Goal: Information Seeking & Learning: Obtain resource

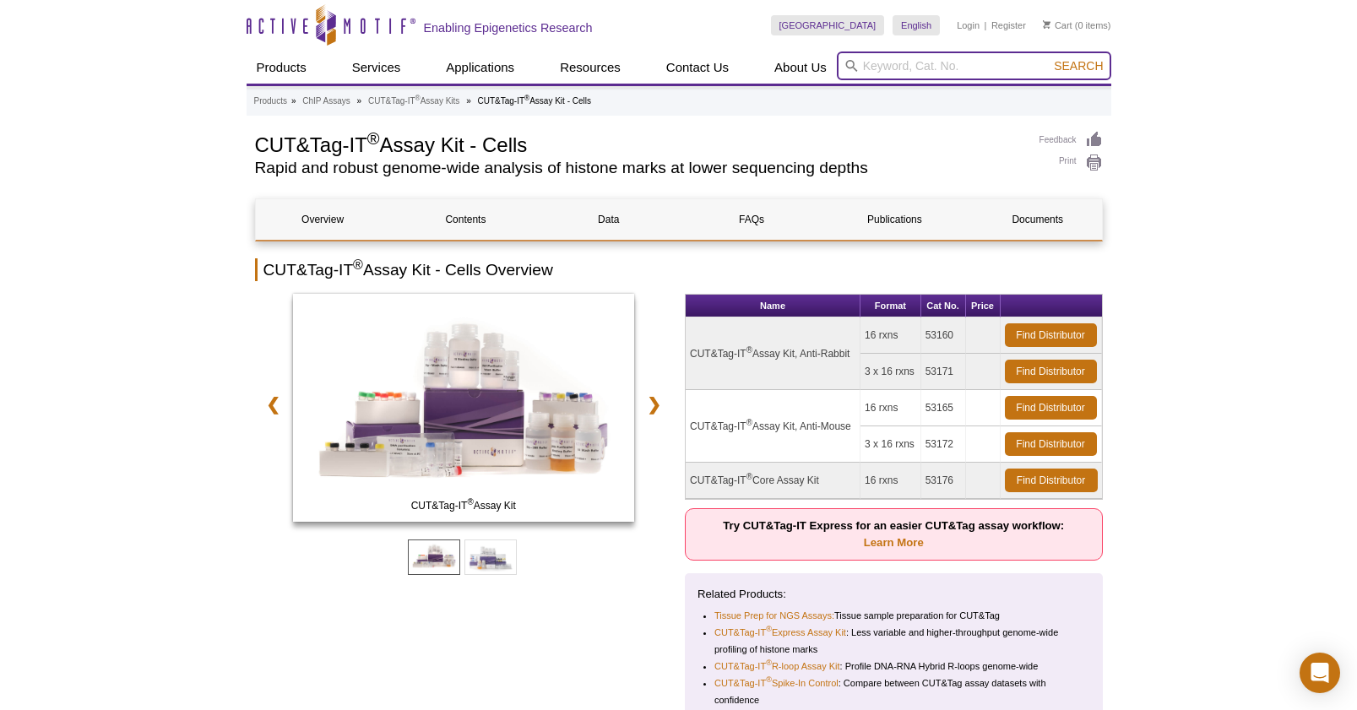
click at [899, 63] on input "search" at bounding box center [974, 66] width 275 height 29
type input "CUT&Tag"
click at [1079, 66] on button "Search" at bounding box center [1078, 65] width 59 height 15
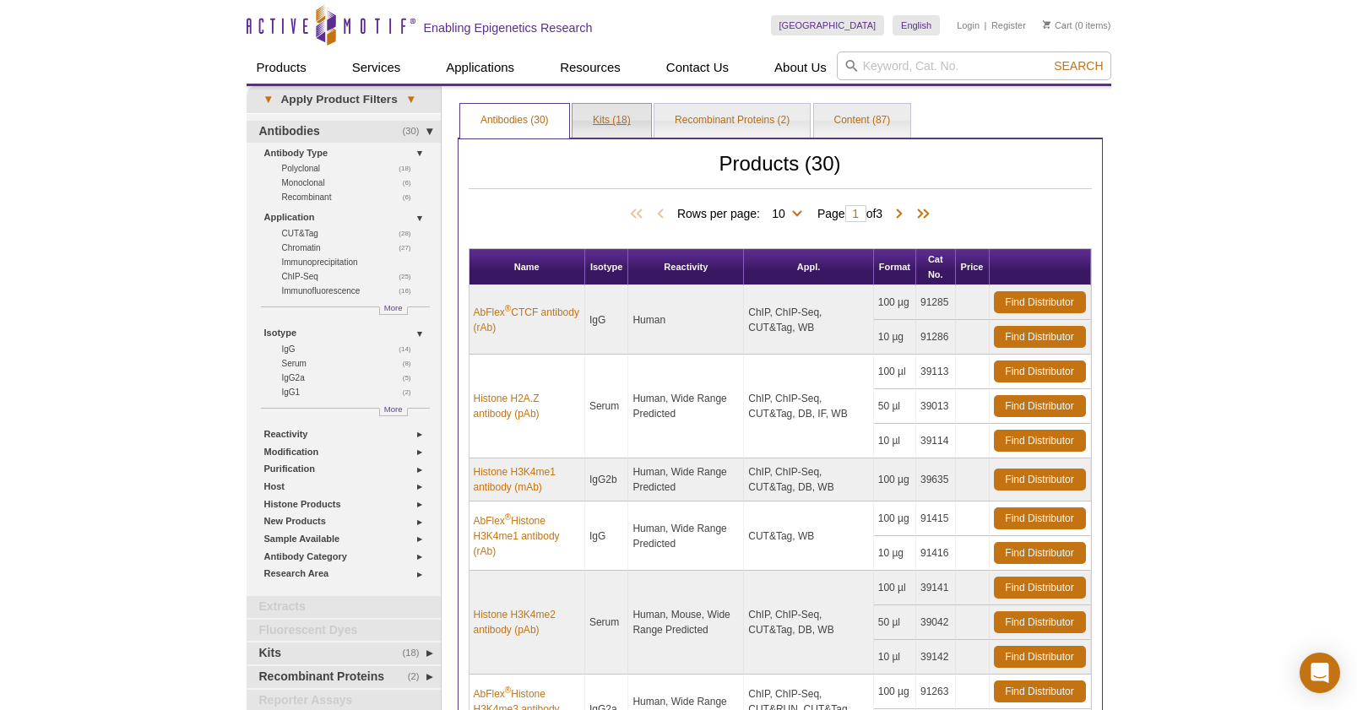
click at [606, 124] on link "Kits (18)" at bounding box center [612, 121] width 79 height 34
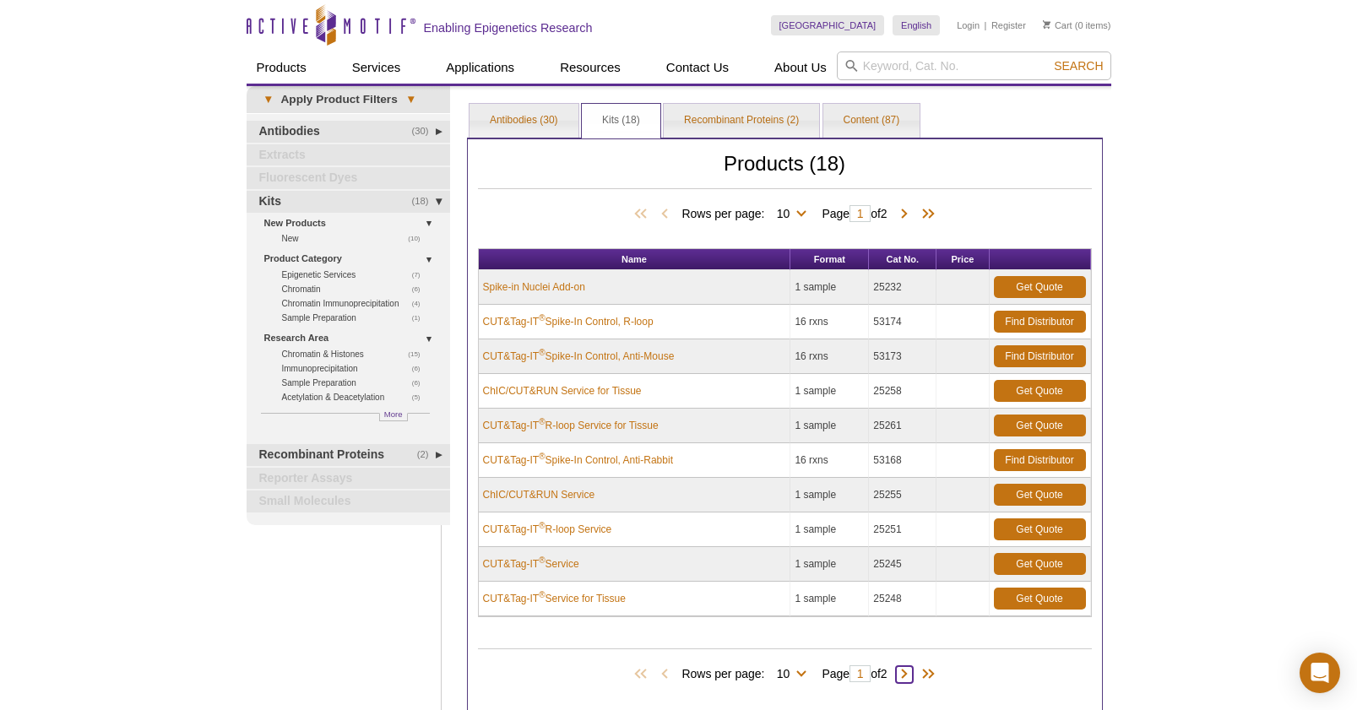
click at [908, 669] on span at bounding box center [904, 674] width 17 height 17
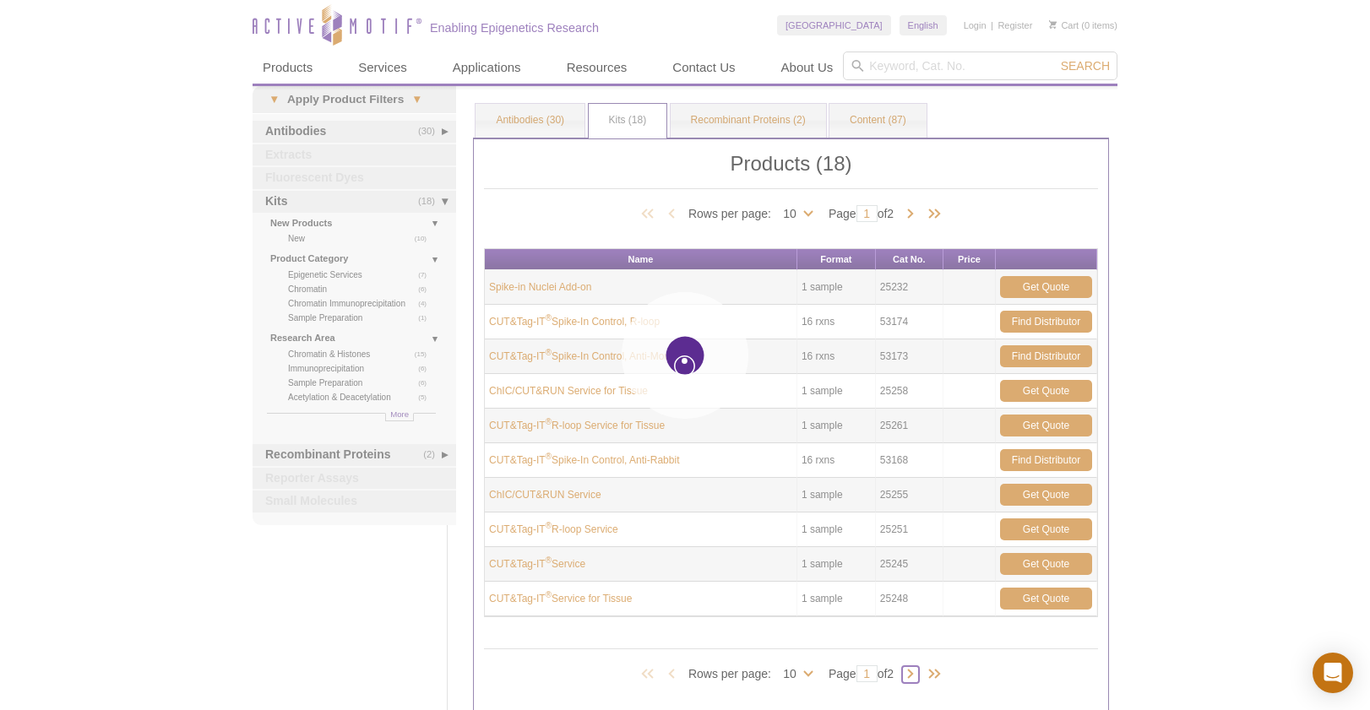
type input "2"
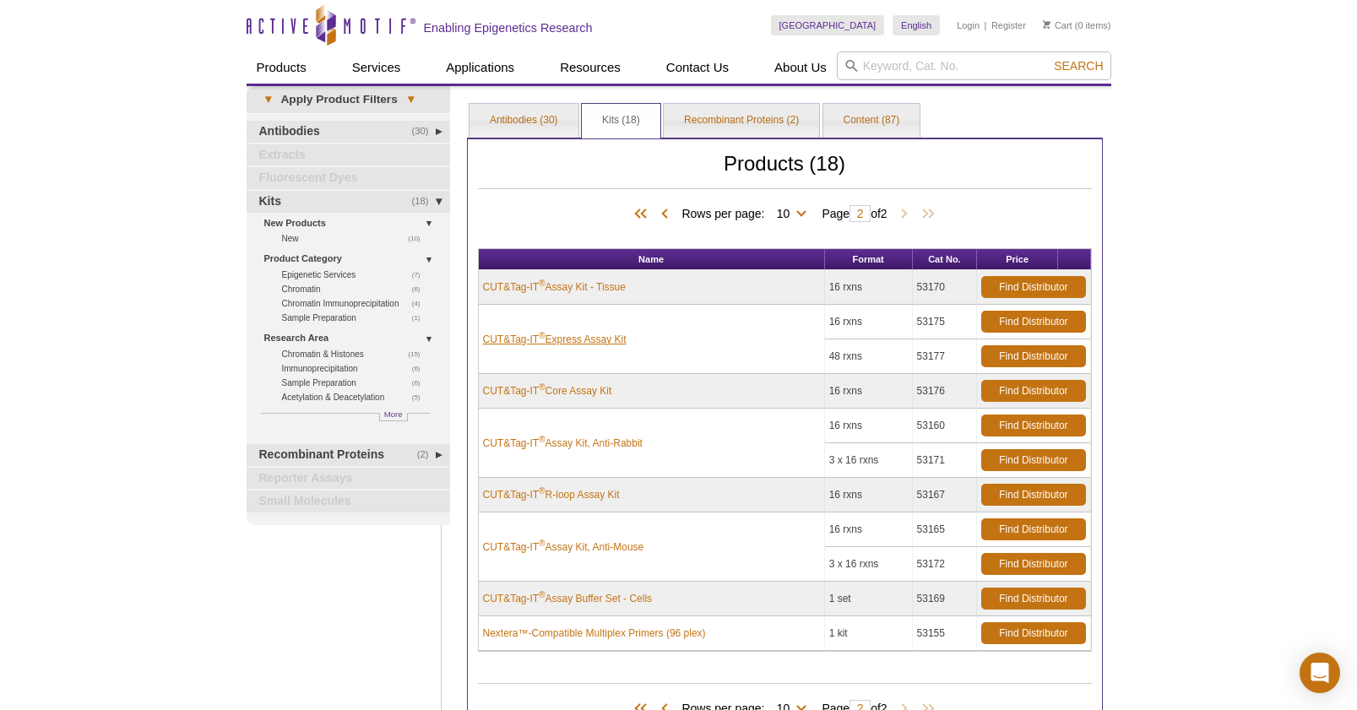
click at [601, 334] on link "CUT&Tag-IT ® Express Assay Kit" at bounding box center [555, 339] width 144 height 15
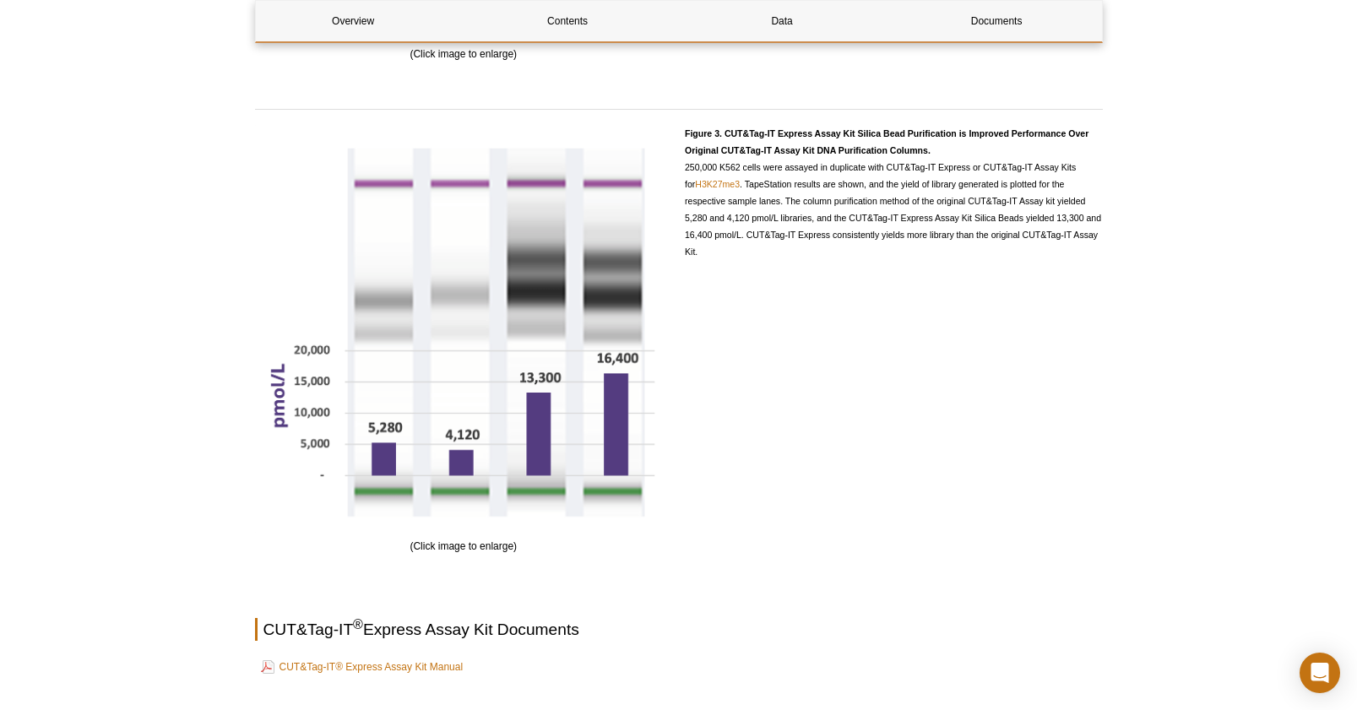
scroll to position [2734, 0]
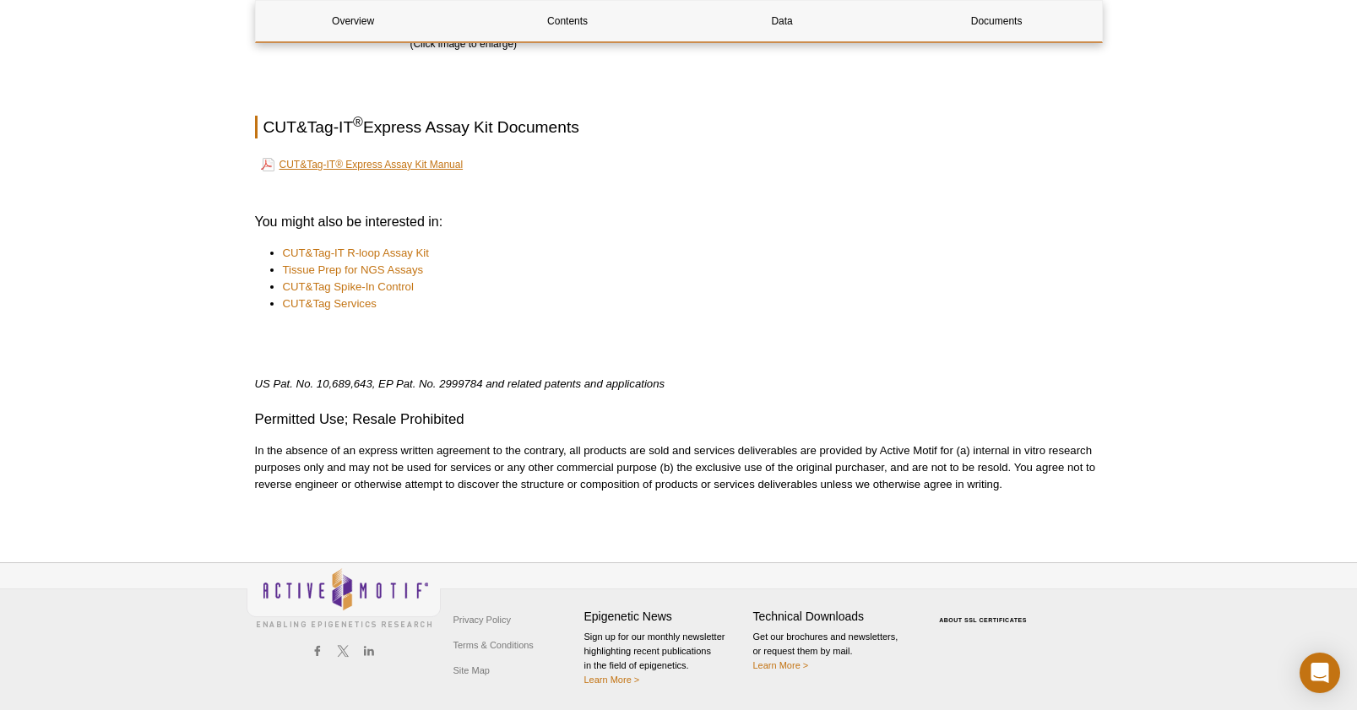
click at [399, 165] on link "CUT&Tag-IT® Express Assay Kit Manual" at bounding box center [362, 165] width 203 height 20
click at [398, 160] on link "CUT&Tag-IT® Express Assay Kit Manual" at bounding box center [362, 165] width 203 height 20
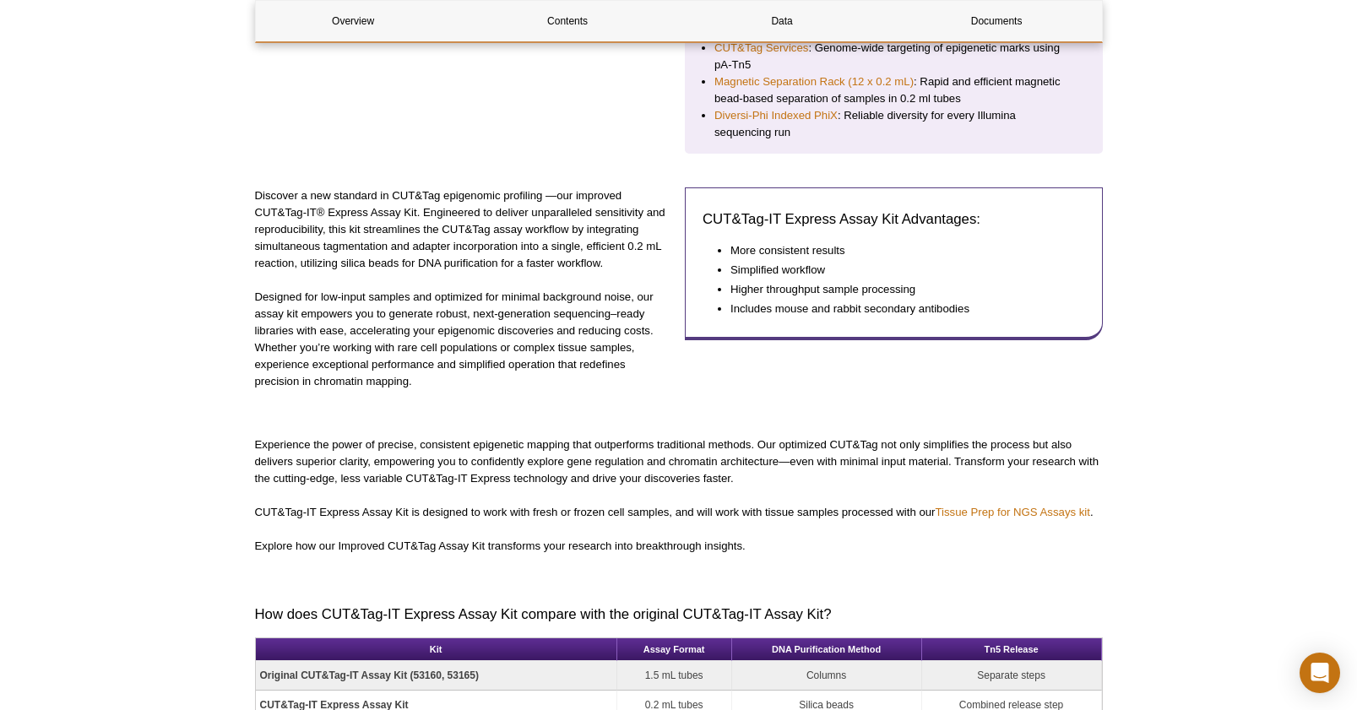
scroll to position [0, 0]
